Goal: Information Seeking & Learning: Find specific fact

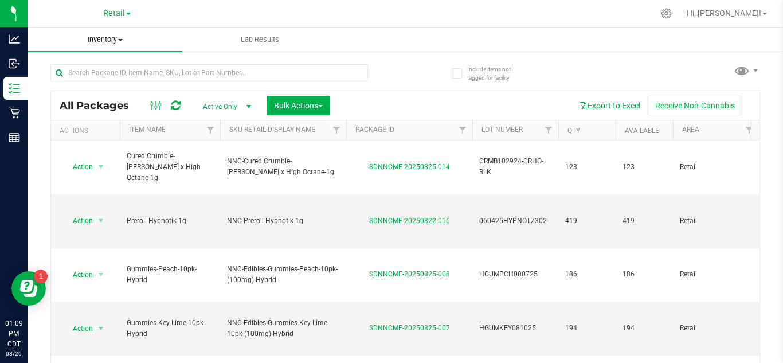
click at [114, 36] on span "Inventory" at bounding box center [105, 39] width 155 height 10
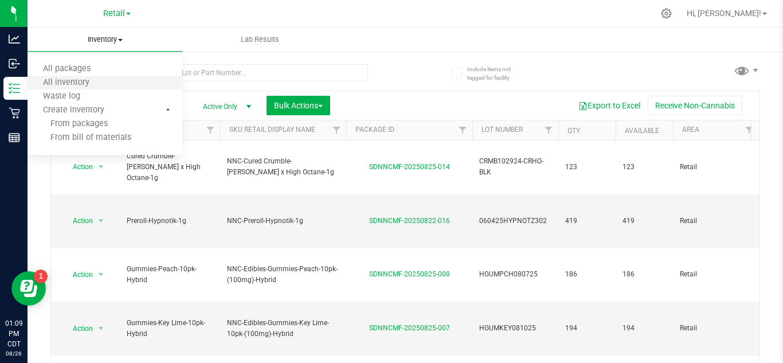
click at [110, 83] on li "All inventory" at bounding box center [105, 83] width 155 height 14
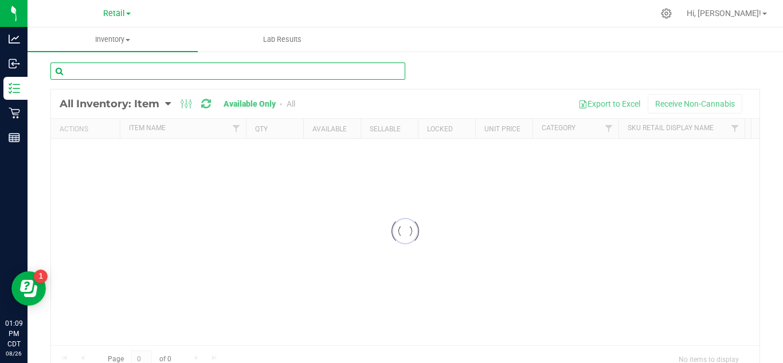
click at [206, 75] on input "text" at bounding box center [227, 71] width 355 height 17
type input "s"
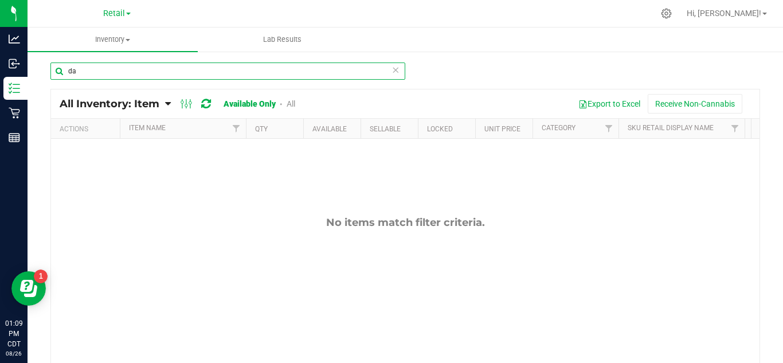
type input "d"
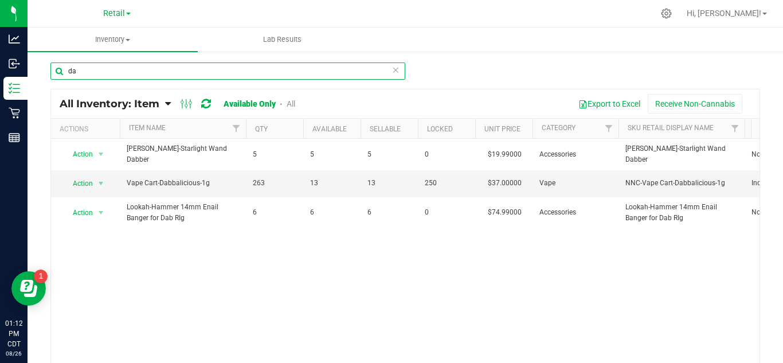
type input "d"
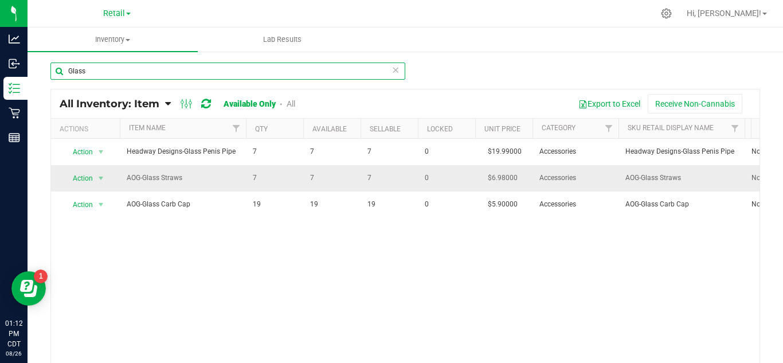
type input "Glass"
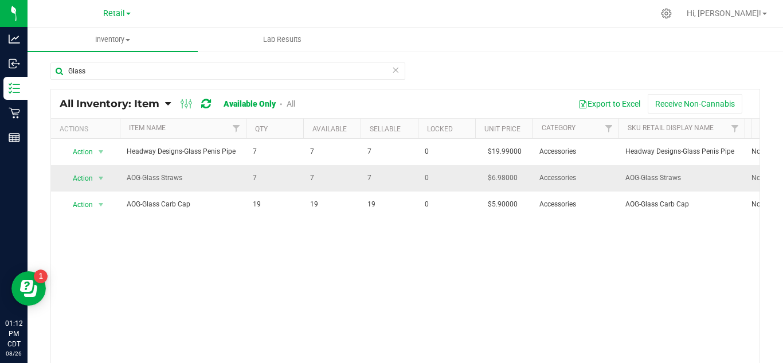
drag, startPoint x: 143, startPoint y: 181, endPoint x: 183, endPoint y: 178, distance: 40.2
click at [183, 178] on span "AOG-Glass Straws" at bounding box center [183, 178] width 112 height 11
copy span "Glass Straws"
